Goal: Task Accomplishment & Management: Use online tool/utility

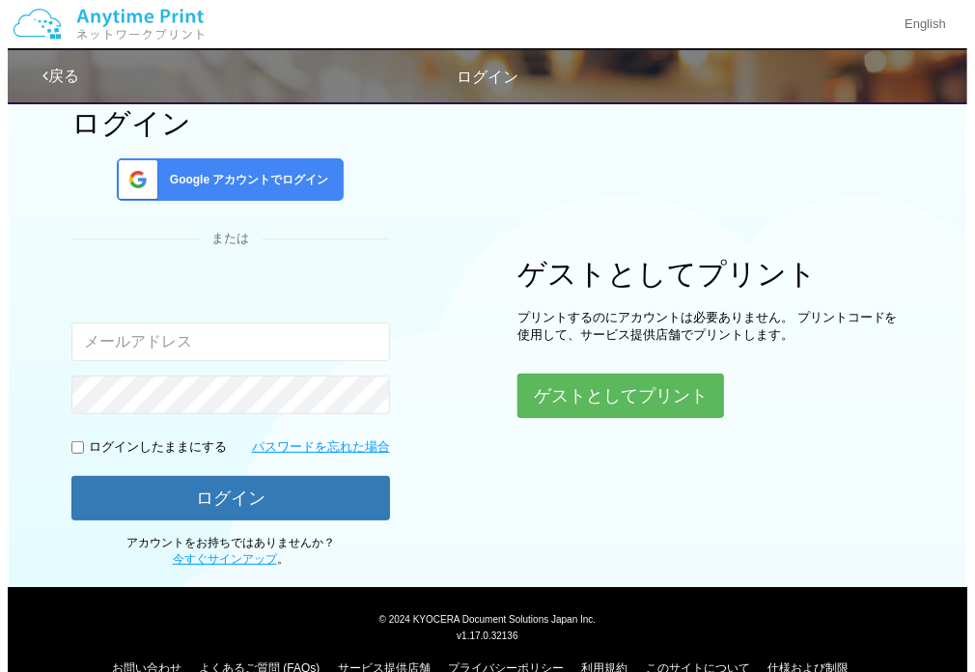
scroll to position [80, 0]
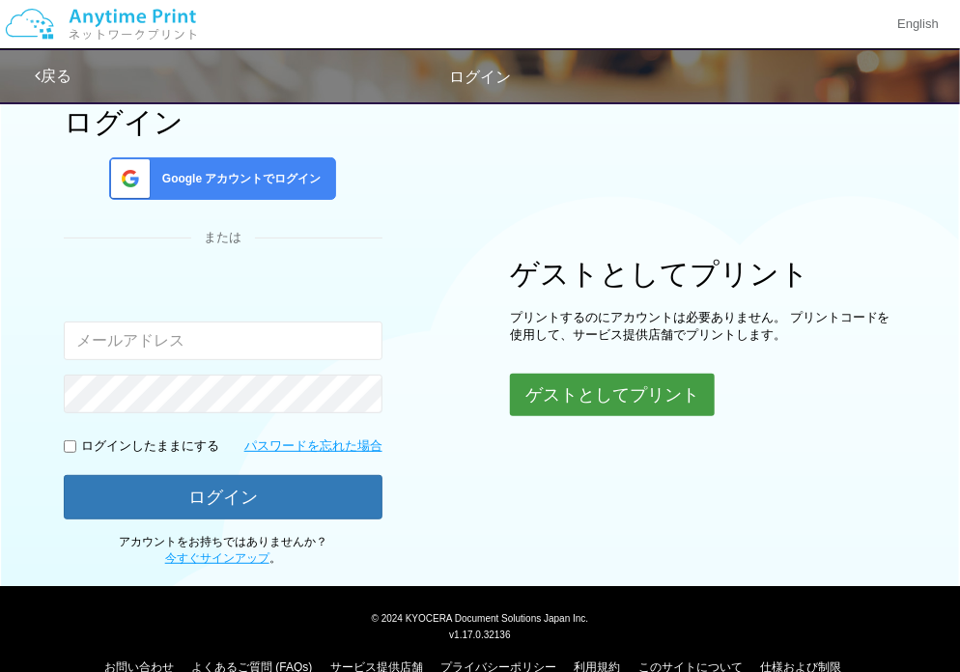
click at [520, 387] on button "ゲストとしてプリント" at bounding box center [612, 395] width 205 height 42
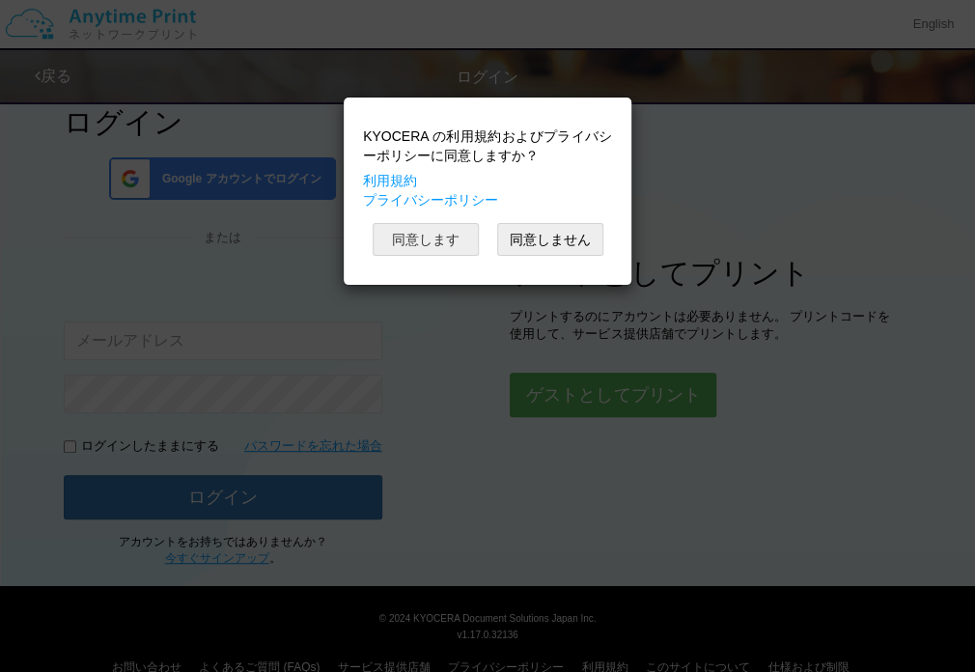
click at [458, 252] on button "同意します" at bounding box center [426, 239] width 106 height 33
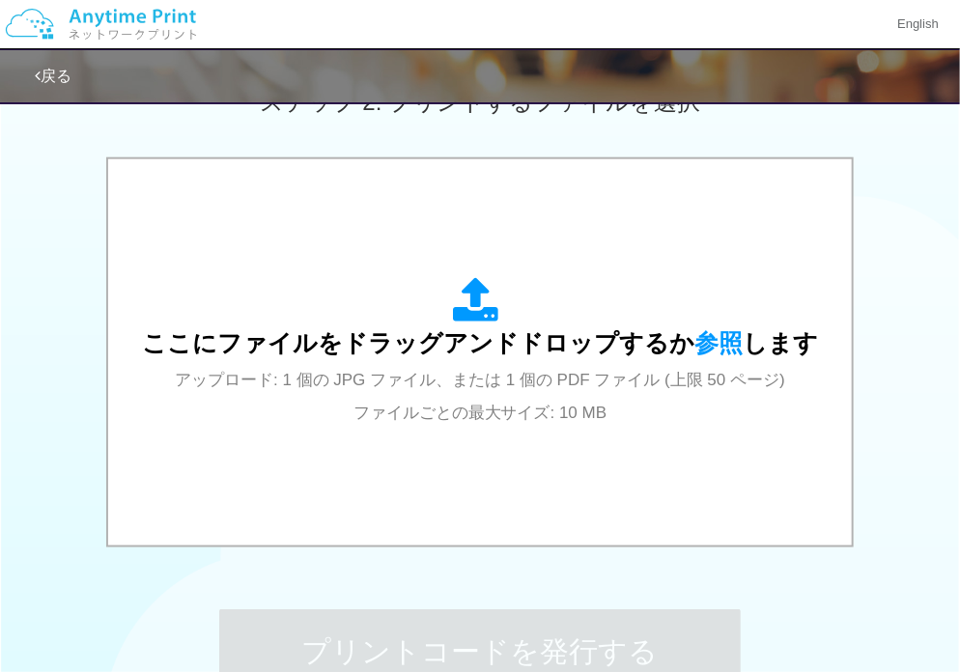
scroll to position [573, 0]
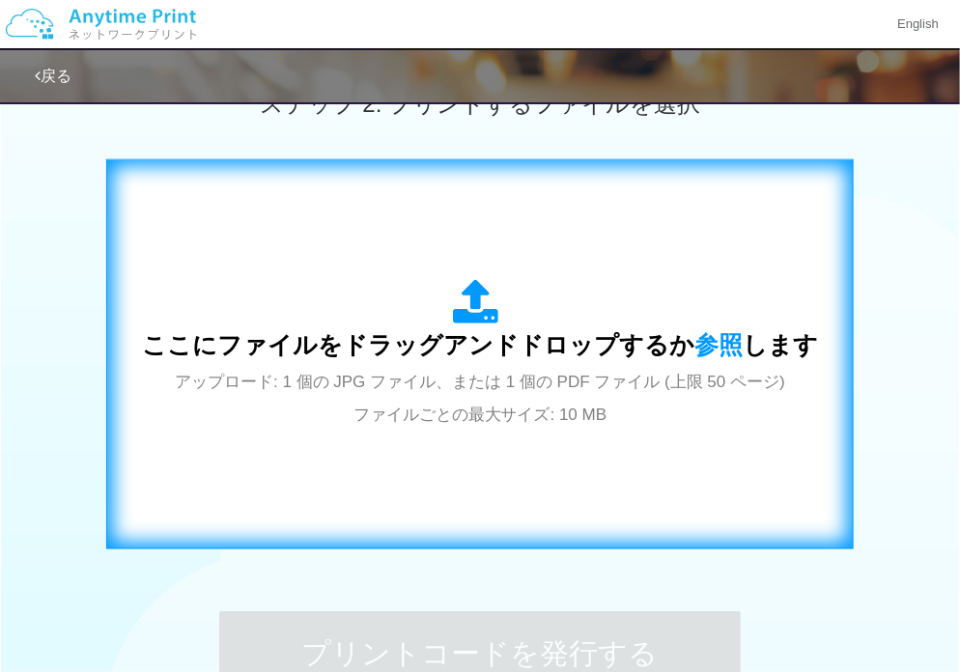
click at [477, 374] on span "アップロード: 1 個の JPG ファイル、または 1 個の PDF ファイル (上限 50 ページ) ファイルごとの最大サイズ: 10 MB" at bounding box center [480, 398] width 610 height 51
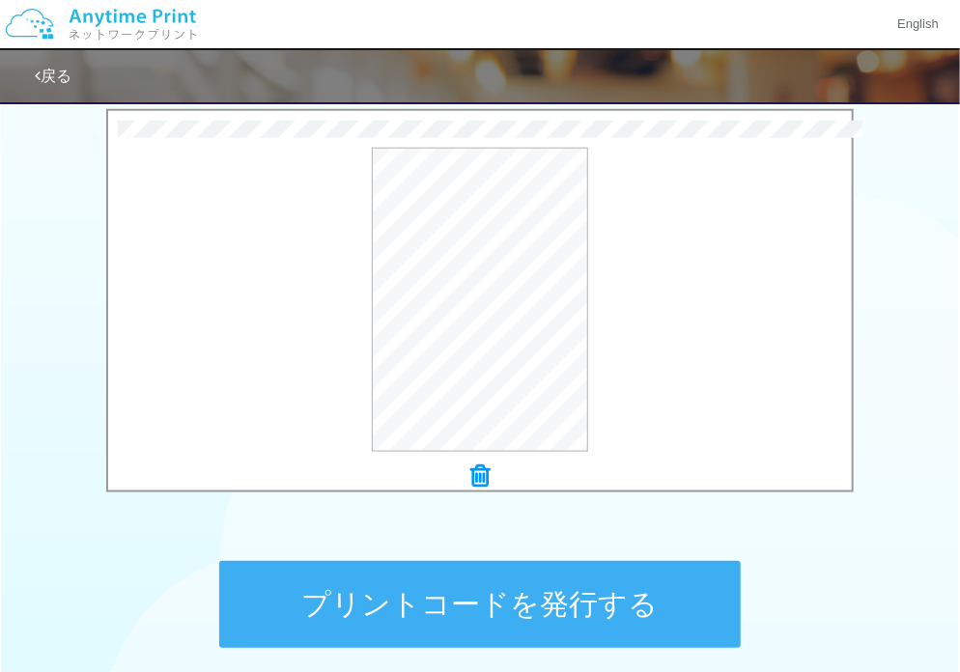
scroll to position [629, 0]
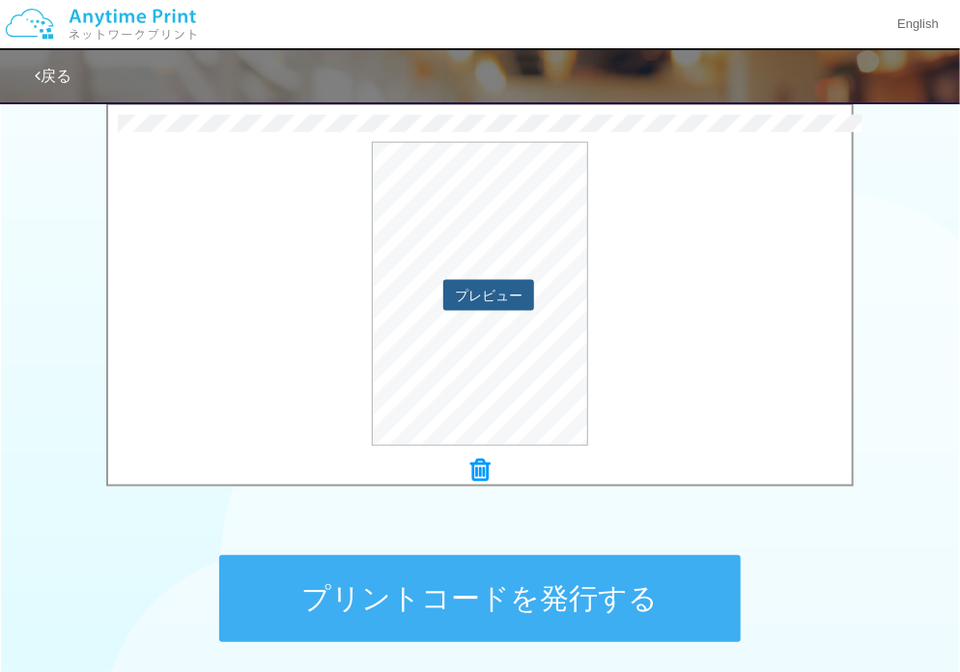
click at [468, 295] on button "プレビュー" at bounding box center [488, 295] width 91 height 31
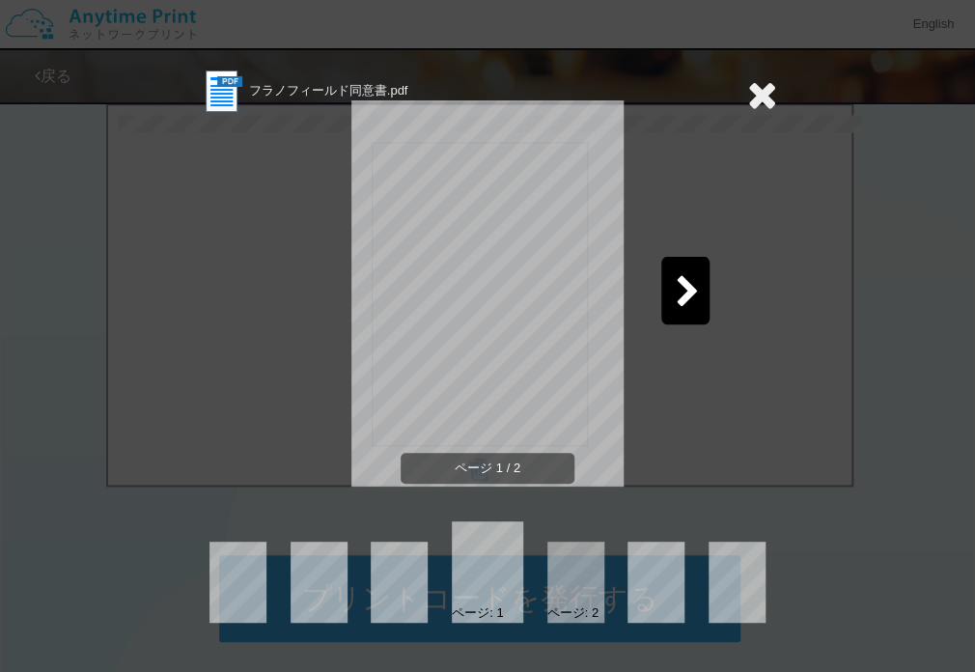
click at [681, 276] on icon at bounding box center [688, 293] width 24 height 34
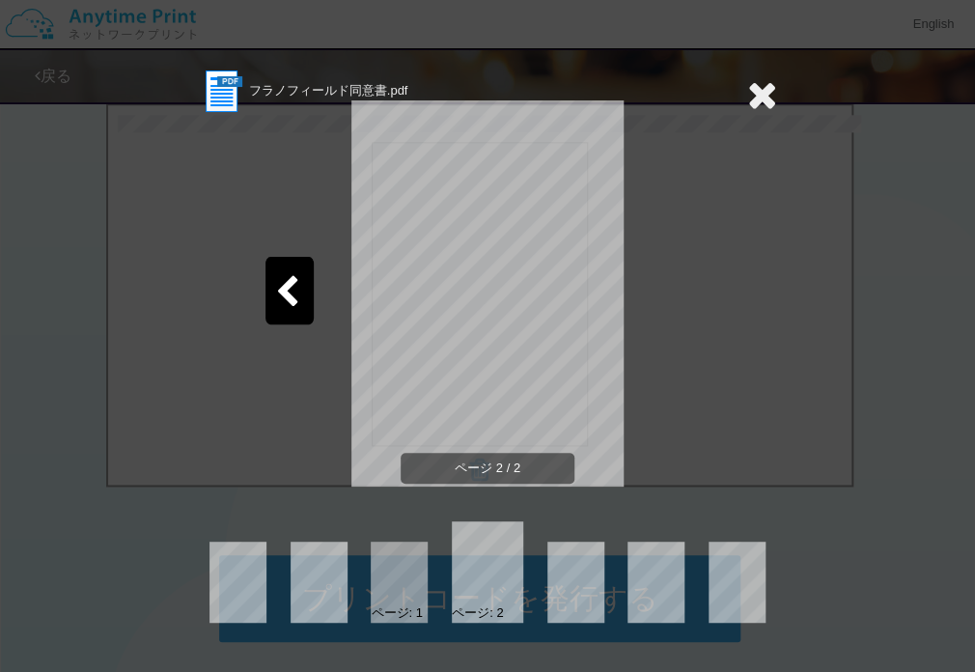
click at [755, 97] on icon at bounding box center [762, 94] width 30 height 39
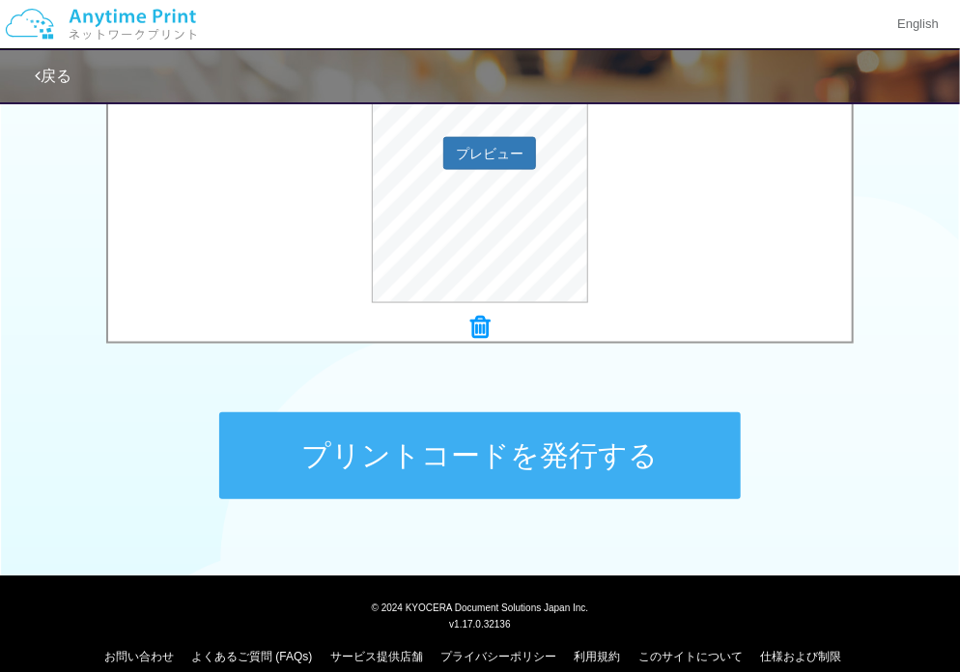
scroll to position [776, 0]
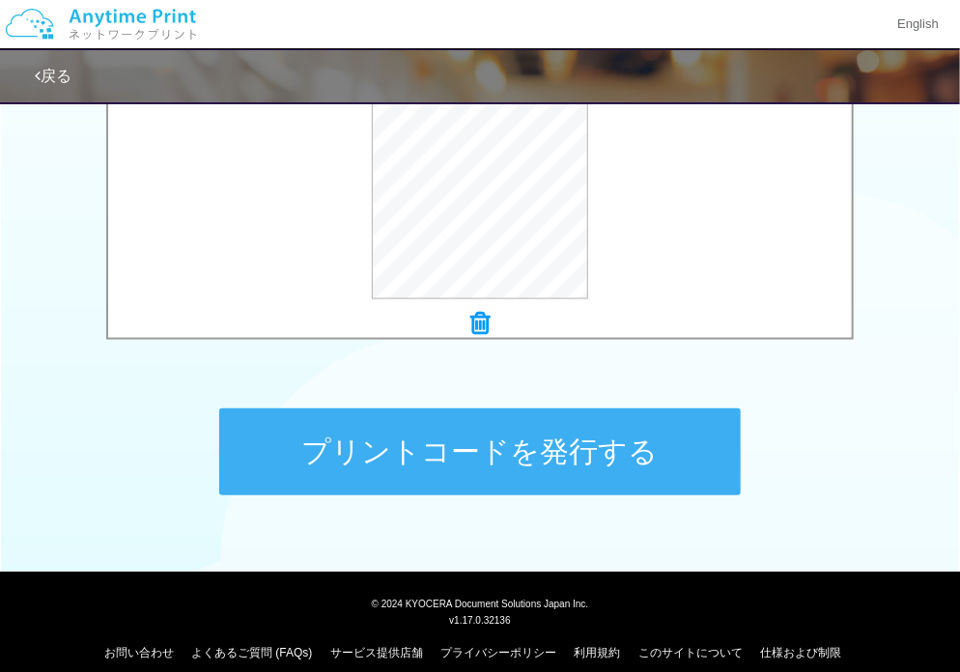
click at [520, 460] on button "プリントコードを発行する" at bounding box center [479, 451] width 521 height 87
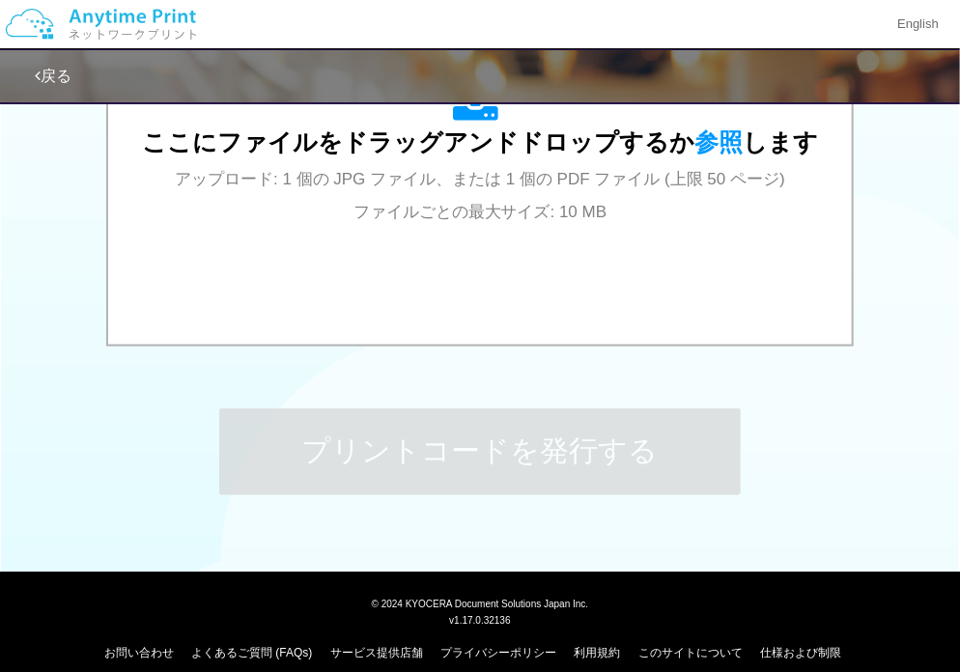
scroll to position [0, 0]
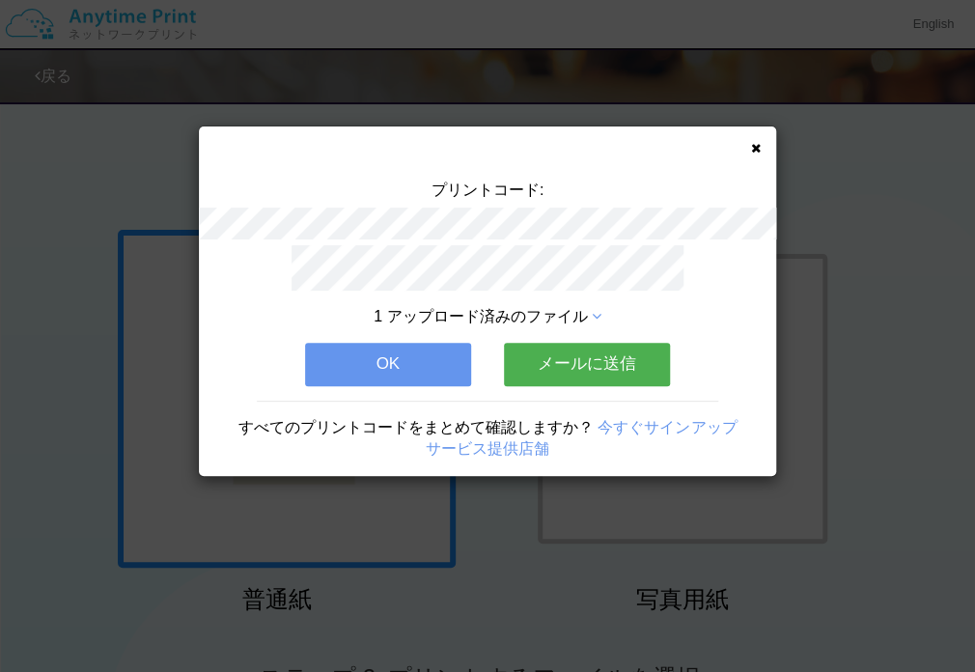
click at [753, 142] on icon at bounding box center [756, 148] width 10 height 13
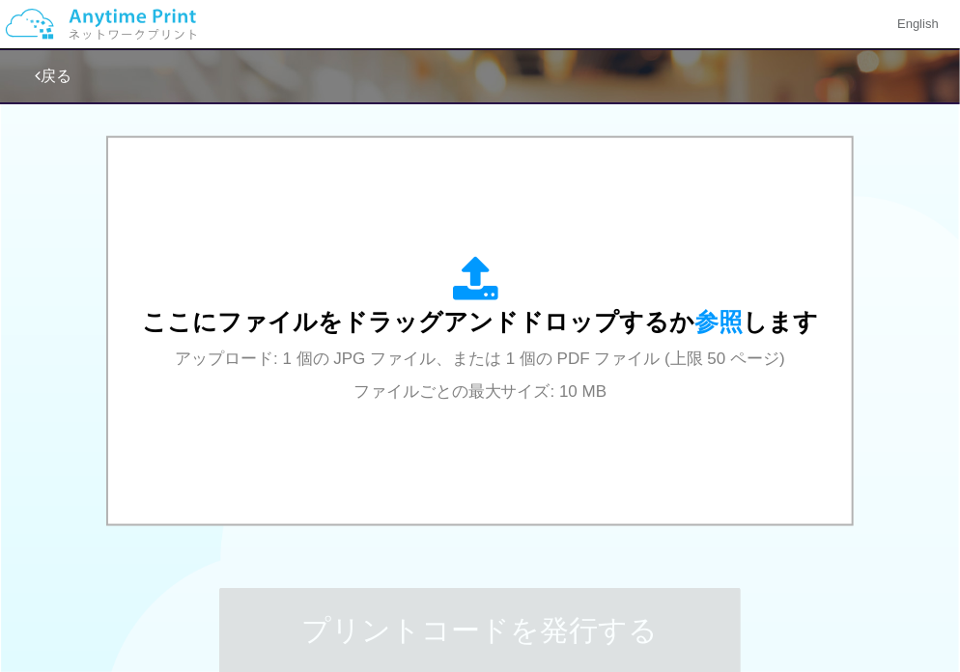
scroll to position [598, 0]
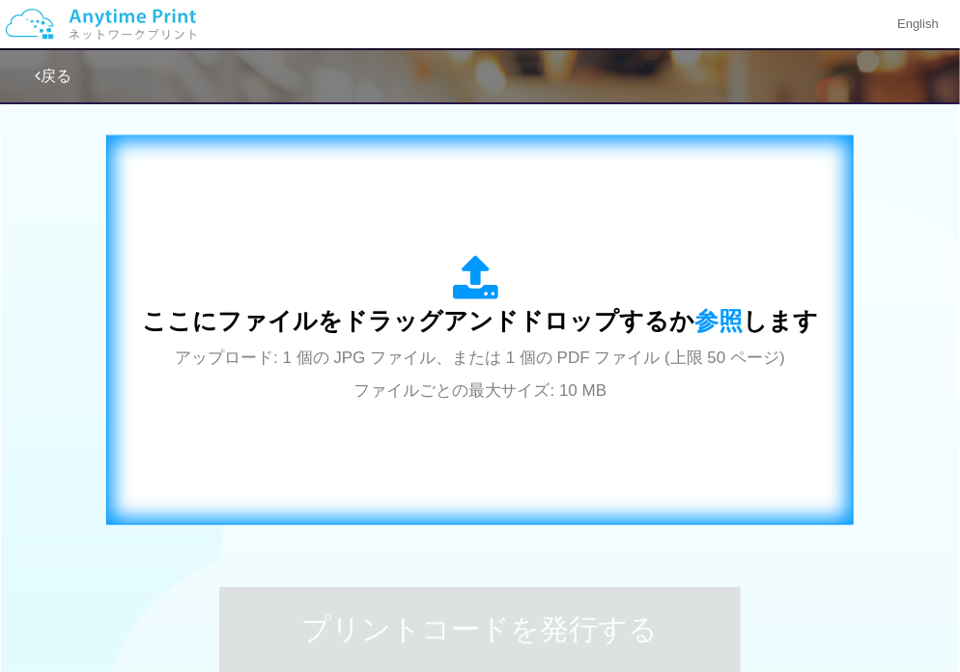
click at [498, 307] on span "ここにファイルをドラッグアンドドロップするか 参照 します" at bounding box center [480, 320] width 676 height 27
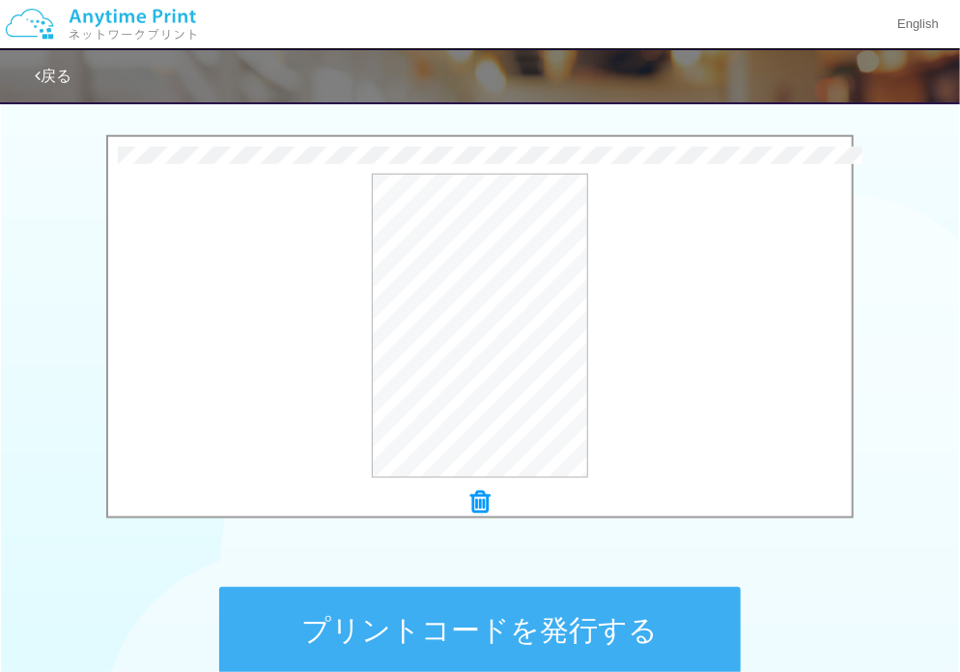
scroll to position [648, 0]
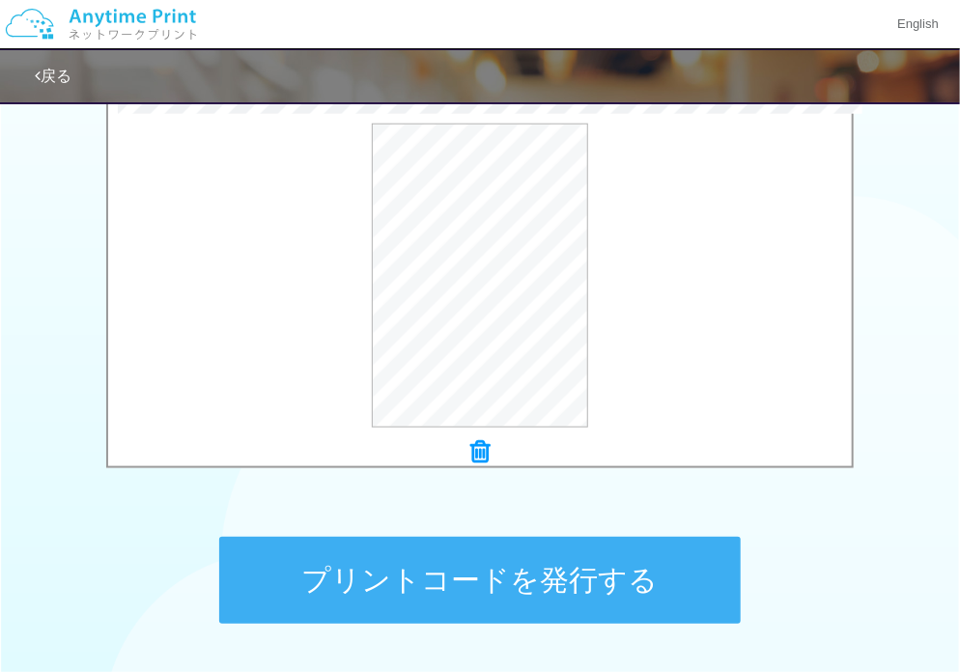
click at [500, 585] on button "プリントコードを発行する" at bounding box center [479, 580] width 521 height 87
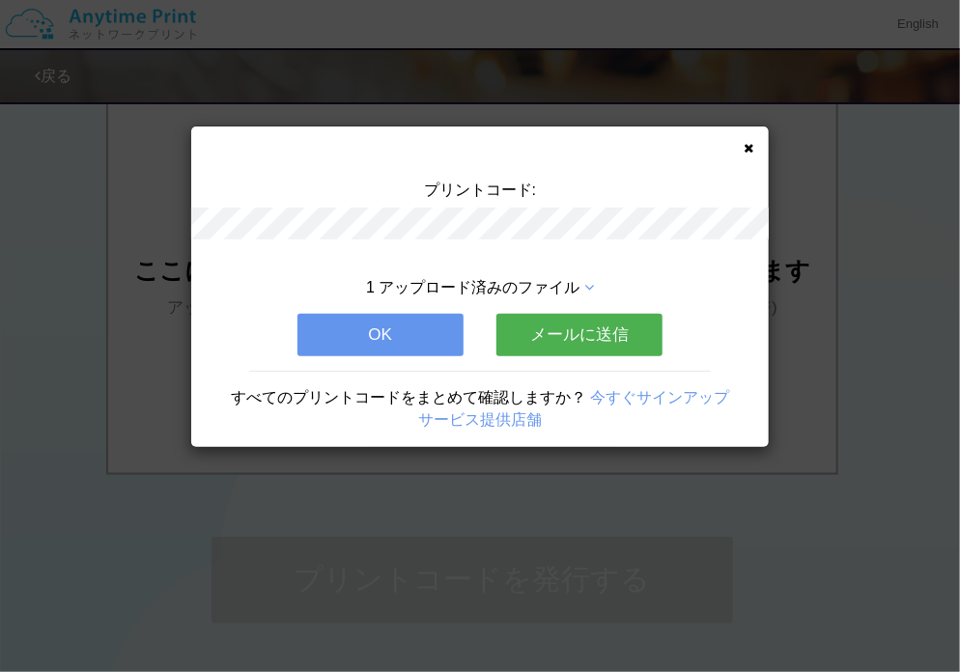
scroll to position [0, 0]
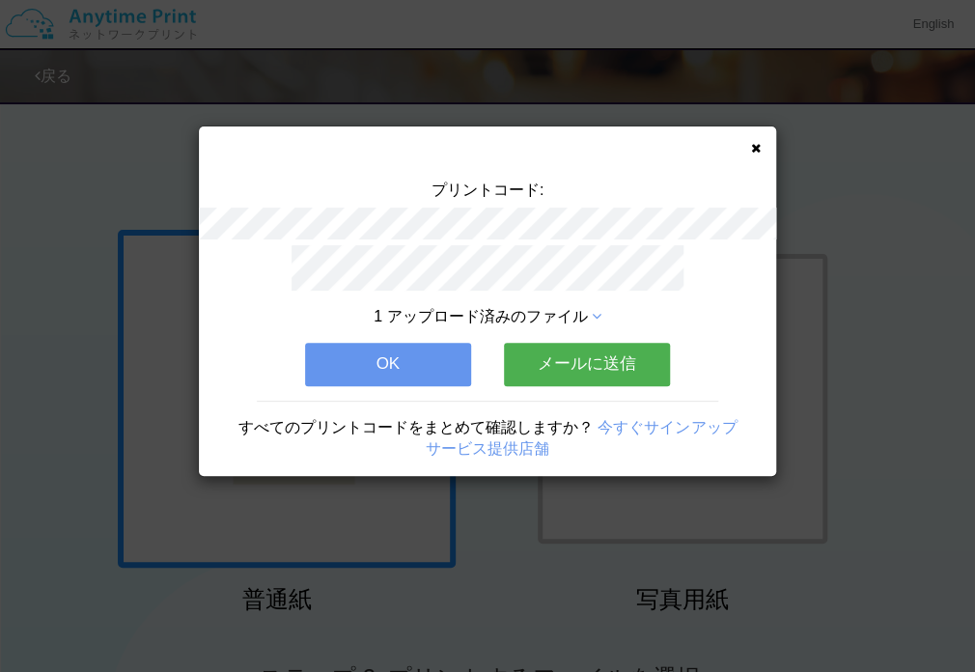
click at [757, 153] on icon at bounding box center [756, 148] width 10 height 13
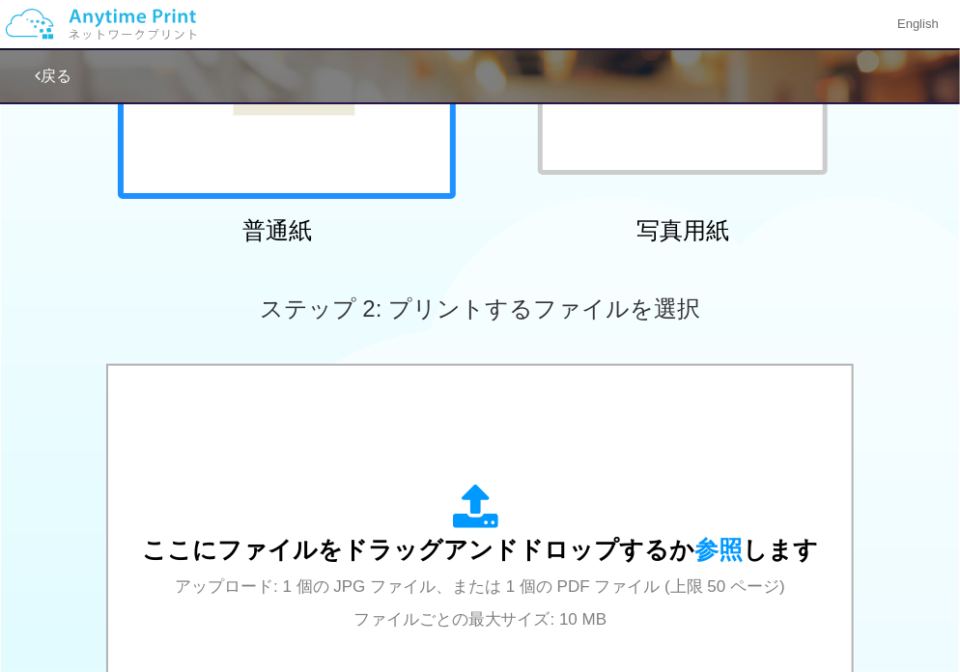
scroll to position [371, 0]
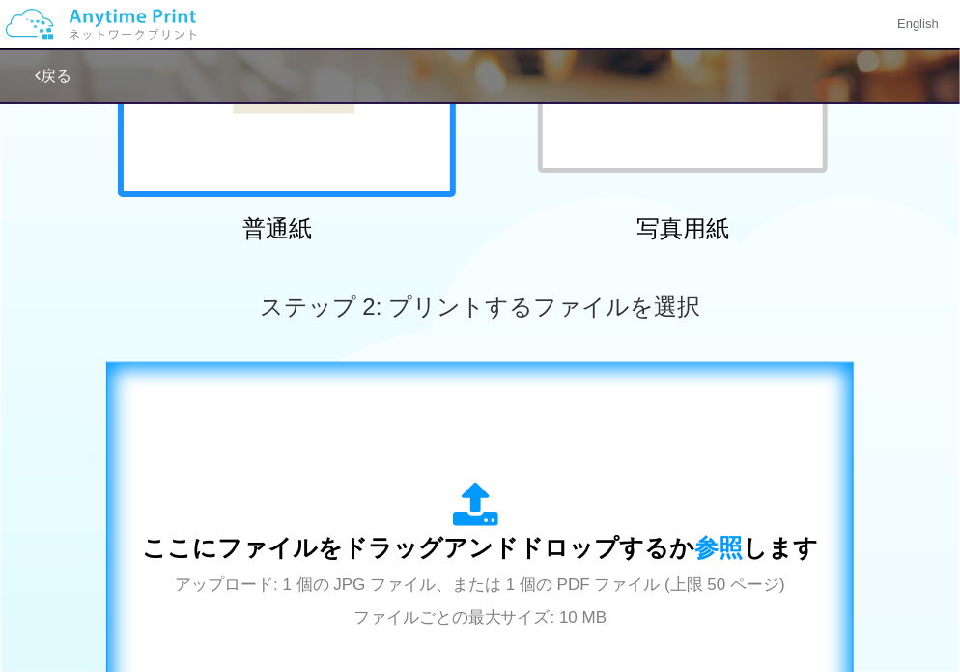
click at [476, 567] on div "ここにファイルをドラッグアンドドロップするか 参照 します アップロード: 1 個の JPG ファイル、または 1 個の PDF ファイル (上限 50 ペー…" at bounding box center [480, 557] width 676 height 151
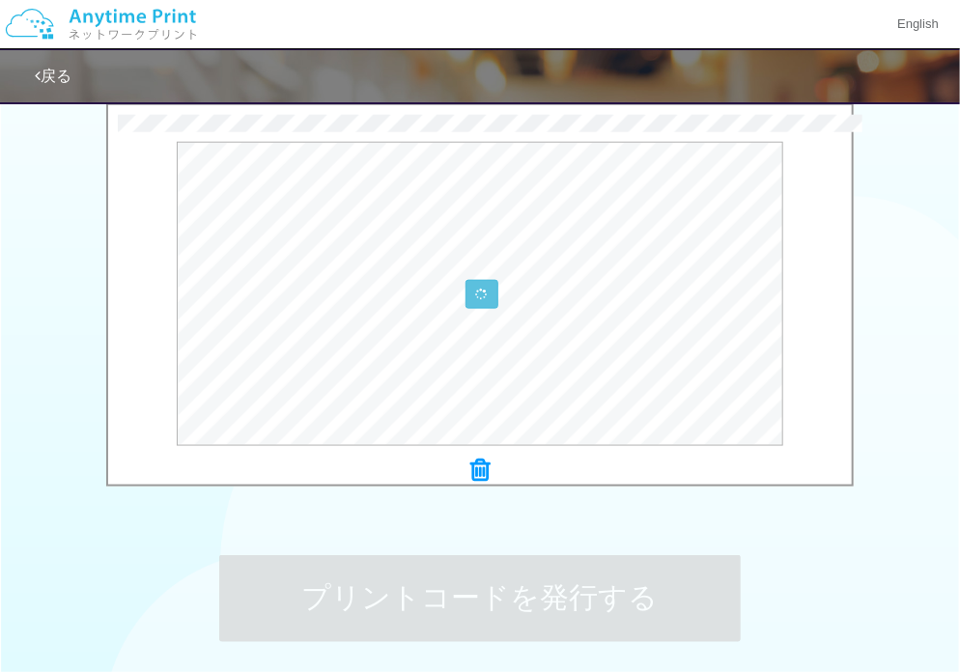
scroll to position [643, 0]
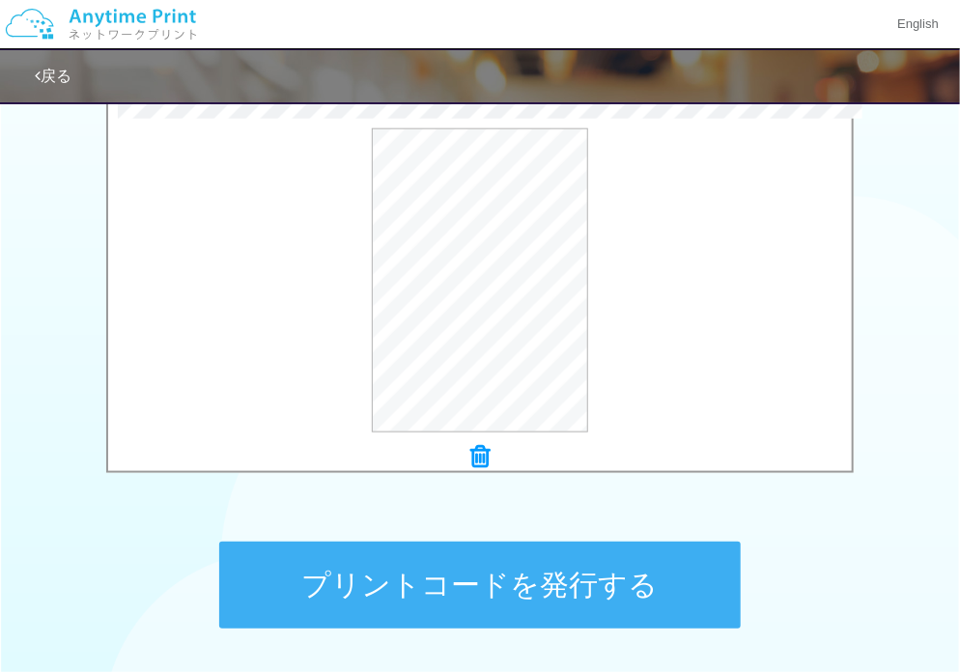
click at [577, 583] on button "プリントコードを発行する" at bounding box center [479, 585] width 521 height 87
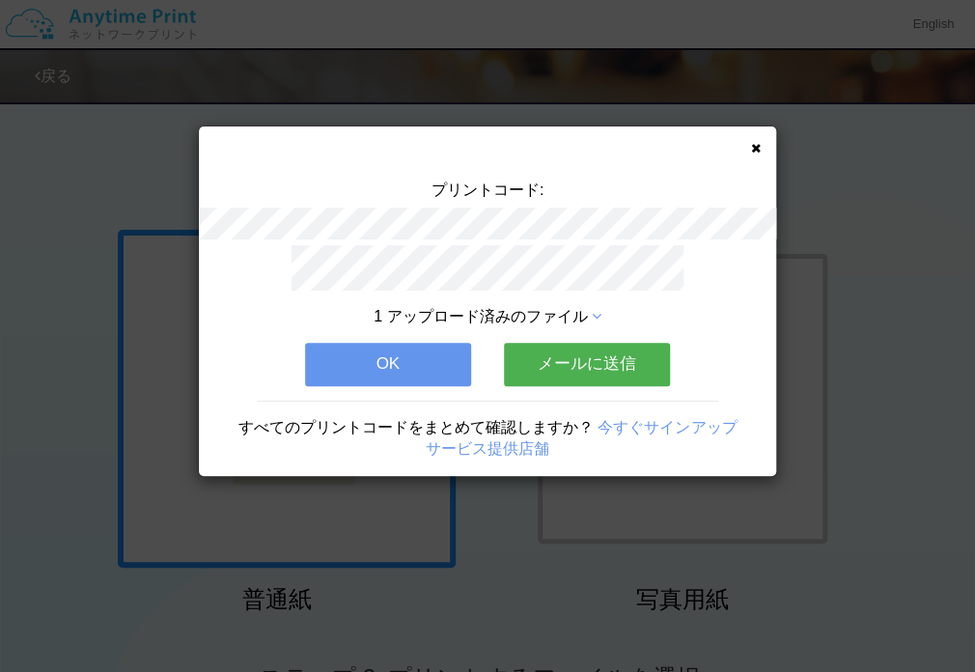
click at [757, 146] on icon at bounding box center [756, 148] width 10 height 13
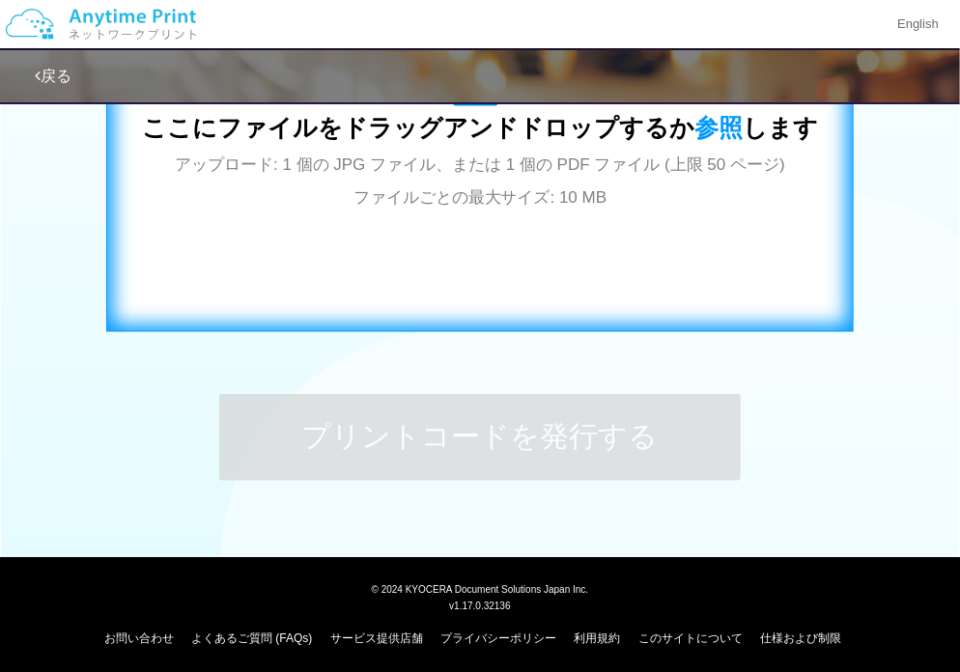
scroll to position [796, 0]
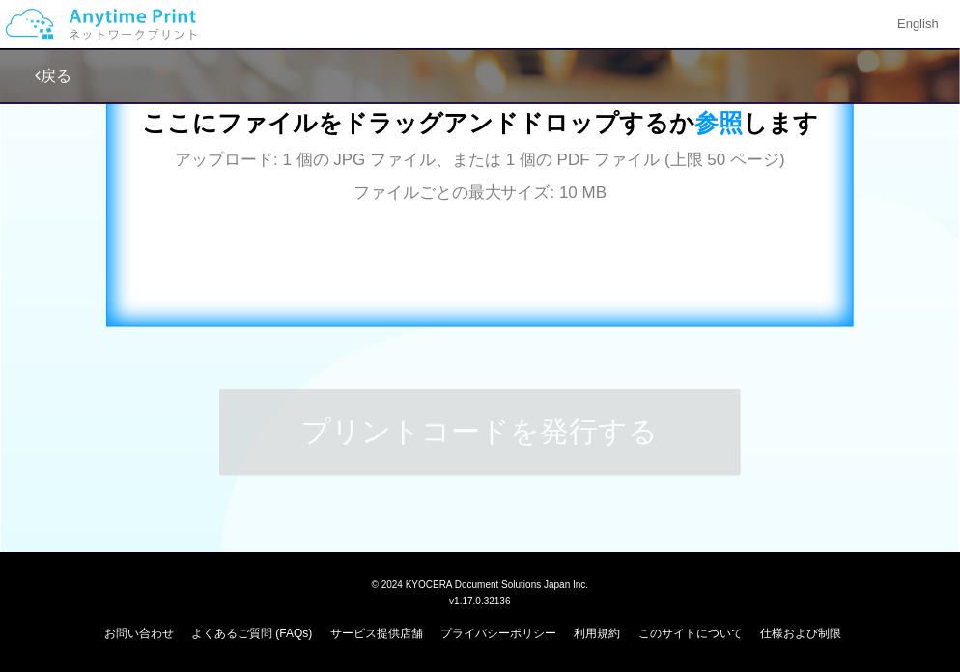
click at [500, 238] on div "ここにファイルをドラッグアンドドロップするか 参照 します アップロード: 1 個の JPG ファイル、または 1 個の PDF ファイル (上限 50 ペー…" at bounding box center [479, 132] width 707 height 349
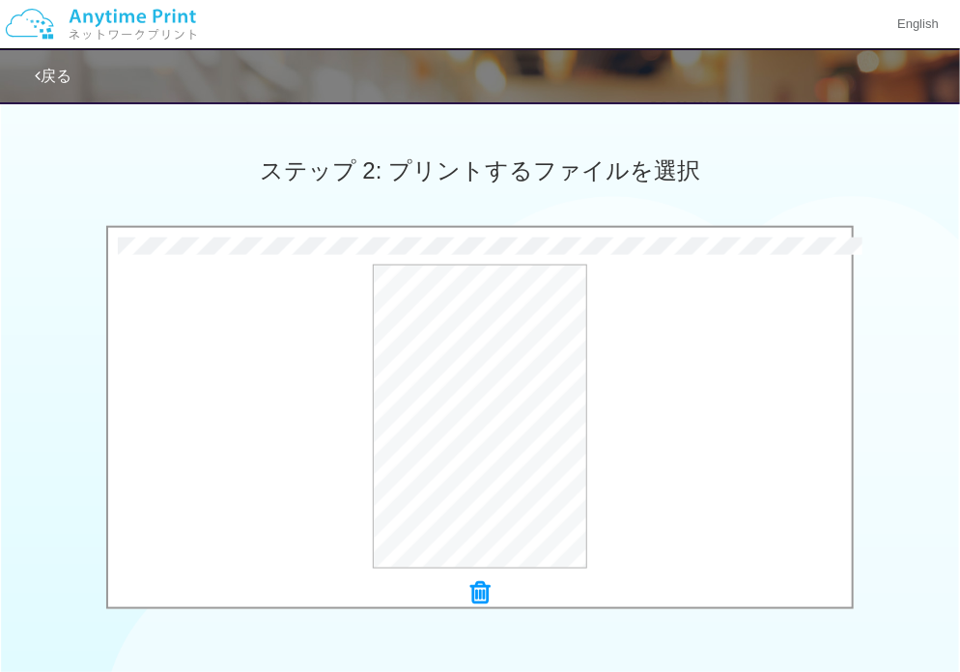
scroll to position [506, 0]
click at [486, 415] on button "プレビュー" at bounding box center [488, 419] width 91 height 31
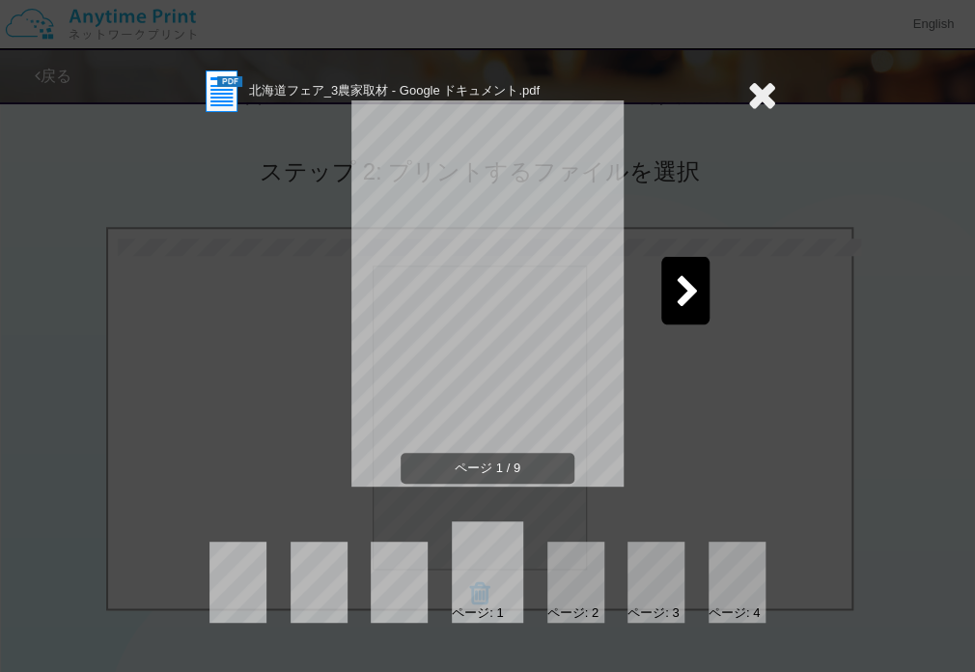
click at [684, 303] on icon at bounding box center [688, 293] width 24 height 34
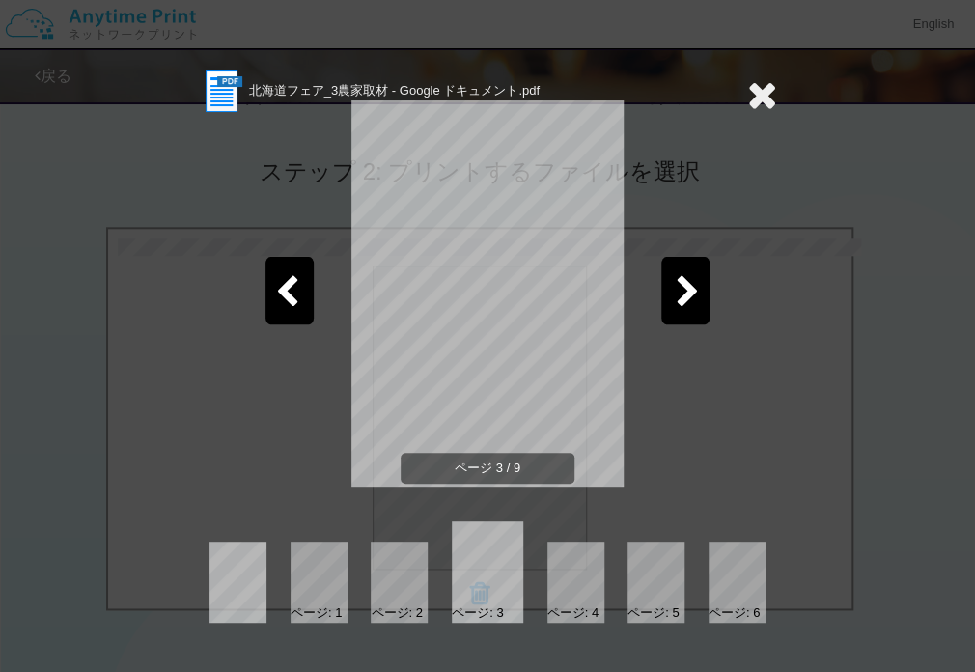
click at [684, 303] on icon at bounding box center [688, 293] width 24 height 34
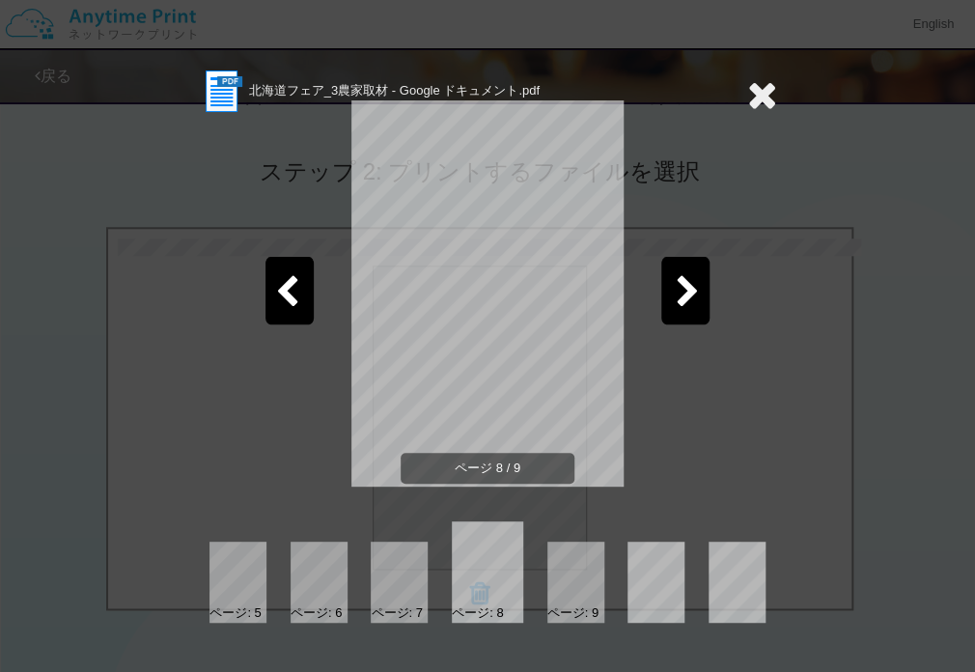
click at [757, 97] on icon at bounding box center [762, 94] width 30 height 39
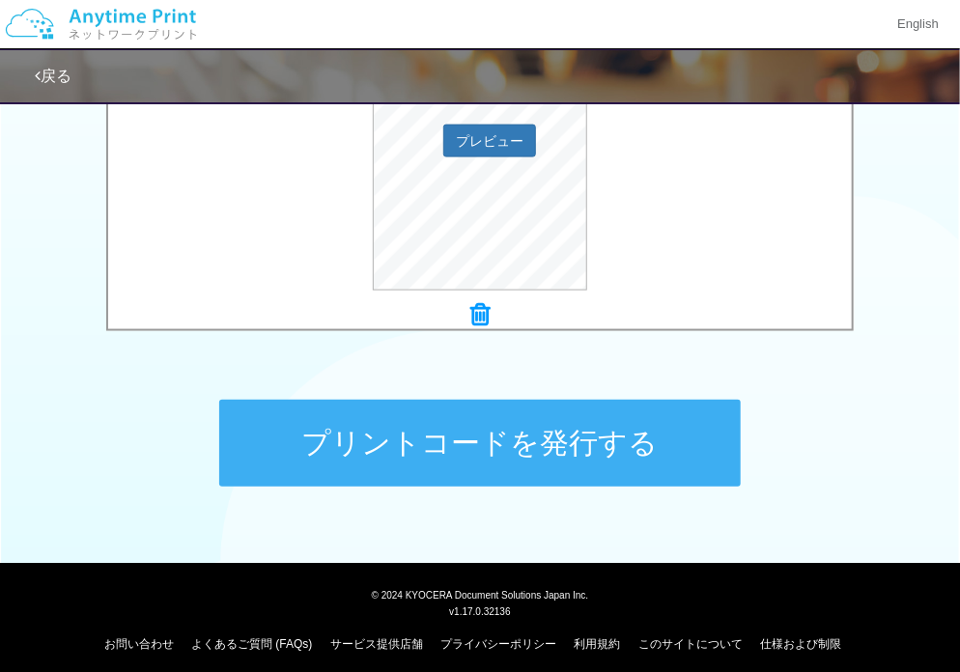
scroll to position [796, 0]
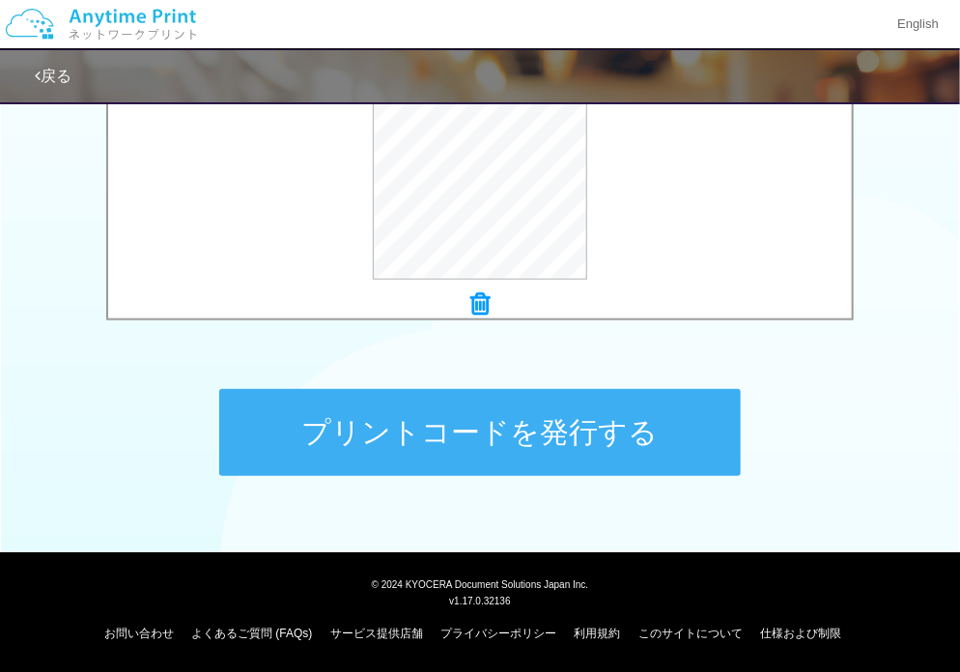
click at [478, 423] on button "プリントコードを発行する" at bounding box center [479, 432] width 521 height 87
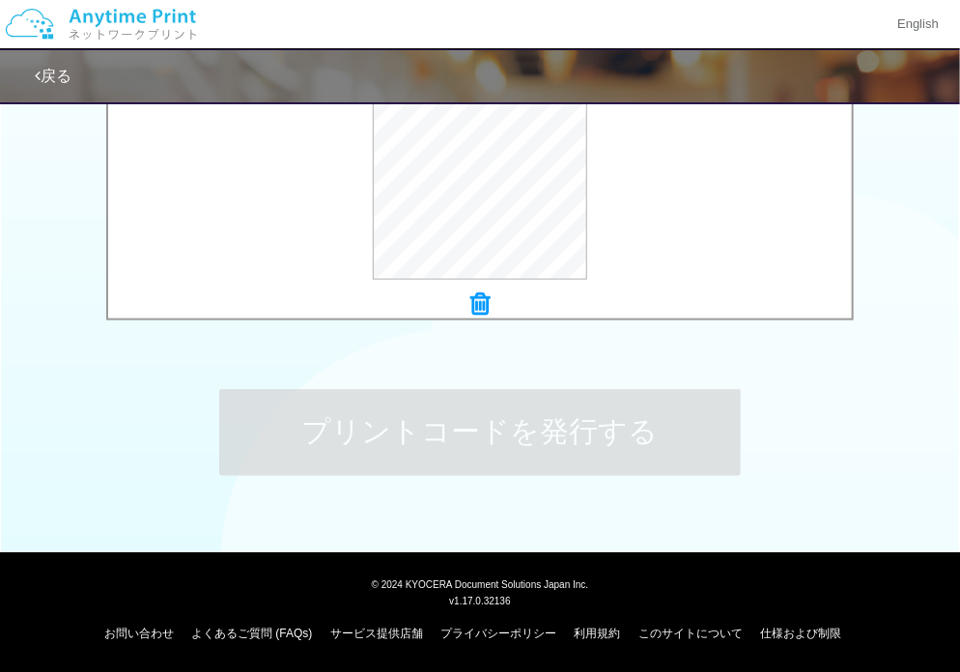
scroll to position [0, 0]
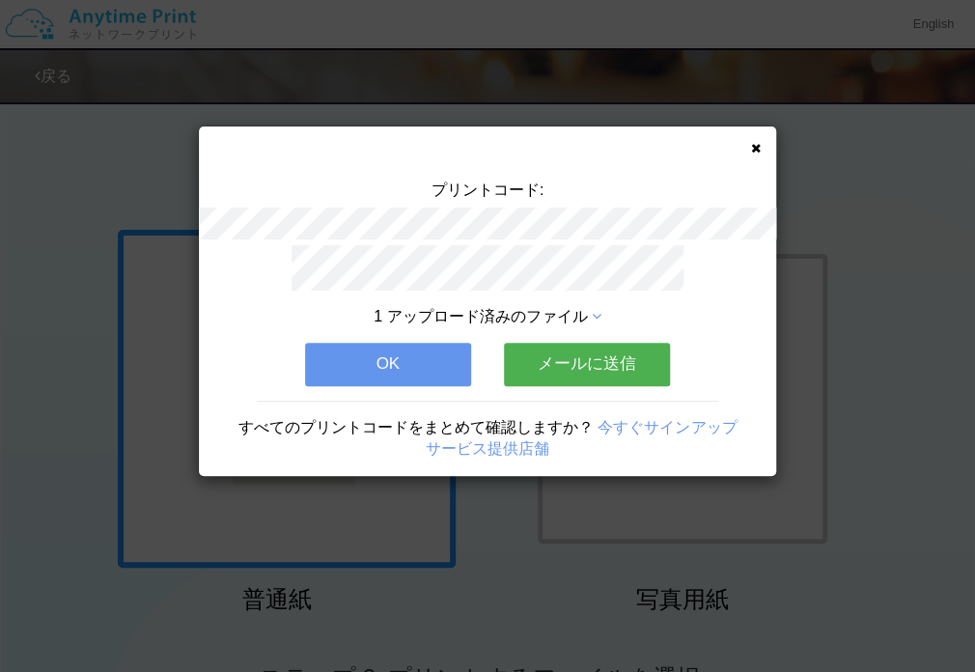
click at [588, 203] on div "プリントコード:" at bounding box center [487, 213] width 577 height 66
click at [755, 153] on icon at bounding box center [756, 148] width 10 height 13
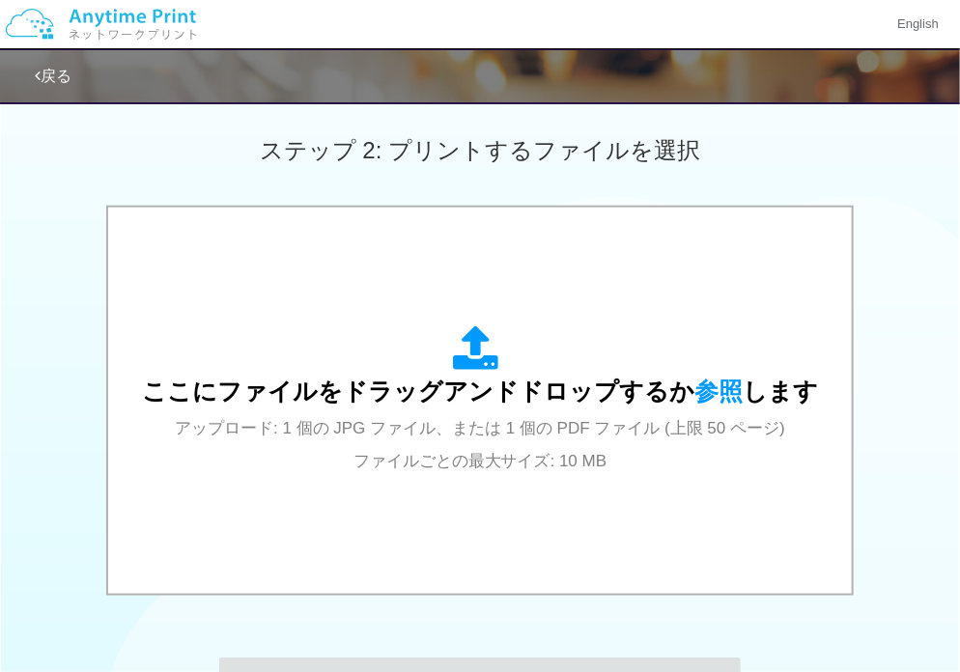
scroll to position [796, 0]
